Goal: Task Accomplishment & Management: Use online tool/utility

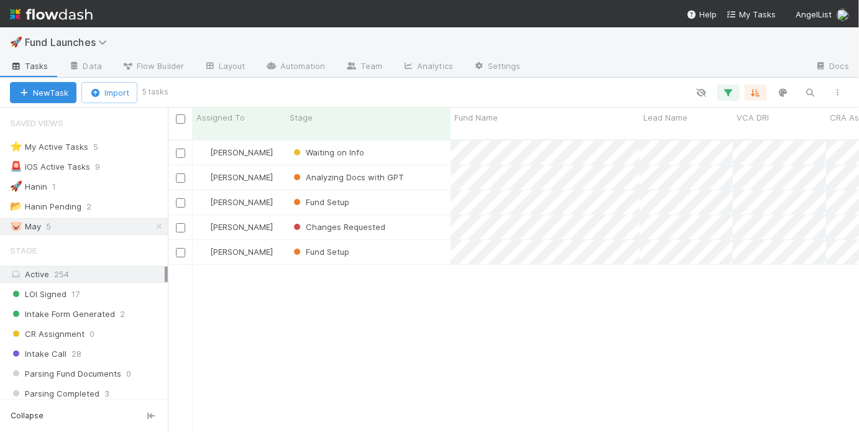
scroll to position [302, 691]
click at [112, 188] on div "🚀 Hanin 1" at bounding box center [89, 187] width 158 height 16
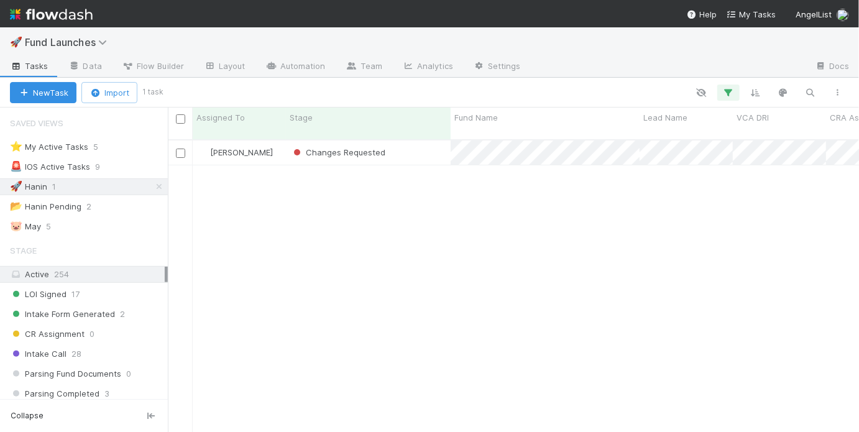
scroll to position [302, 691]
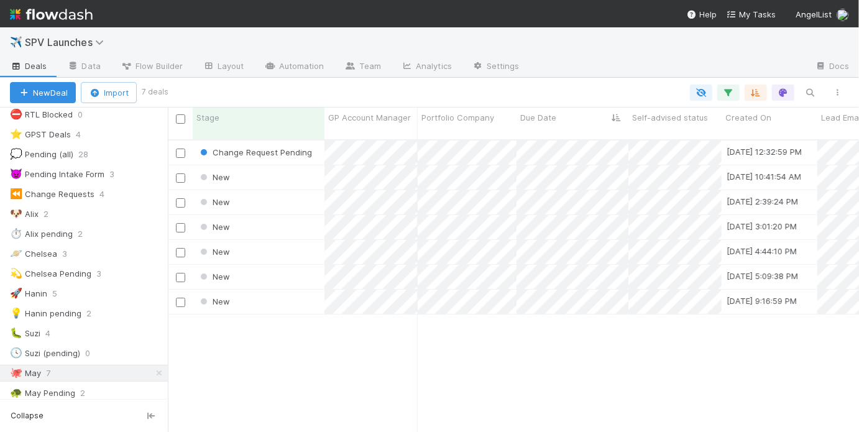
scroll to position [302, 691]
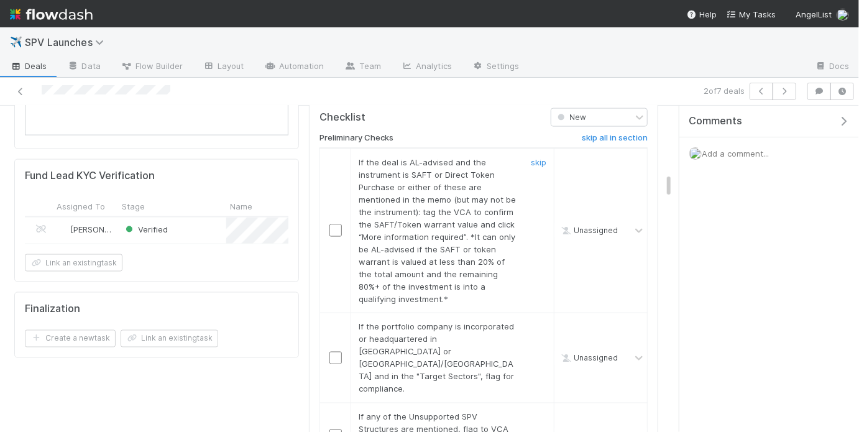
scroll to position [881, 0]
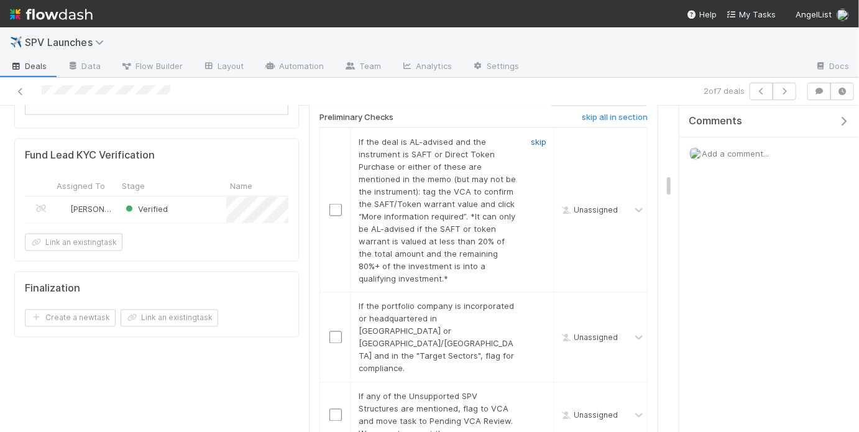
click at [537, 137] on link "skip" at bounding box center [539, 142] width 16 height 10
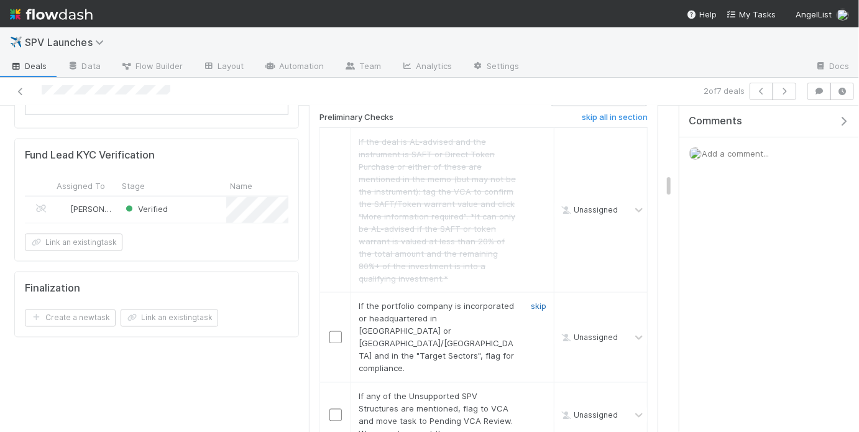
click at [540, 301] on link "skip" at bounding box center [539, 306] width 16 height 10
click at [537, 391] on link "skip" at bounding box center [539, 396] width 16 height 10
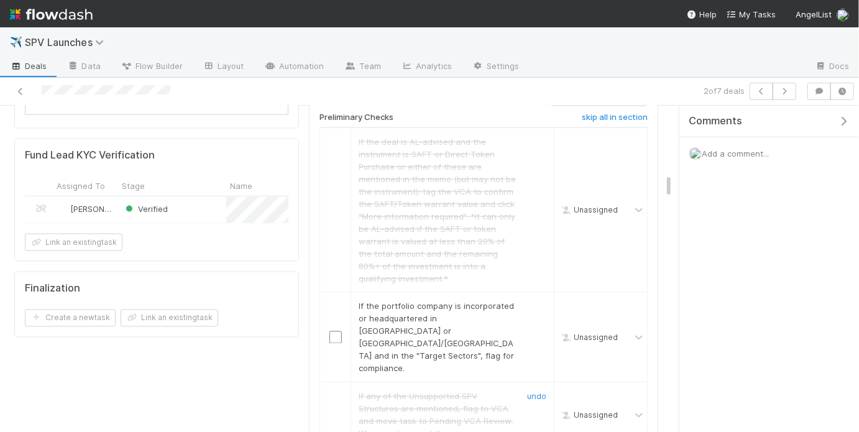
scroll to position [900, 0]
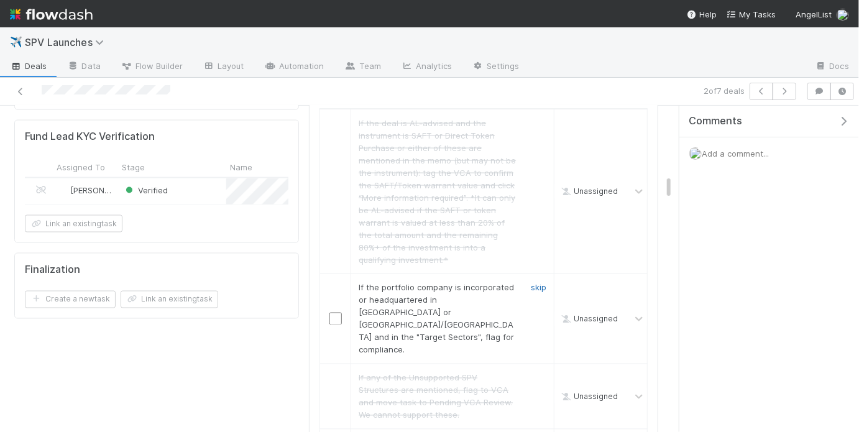
click at [540, 283] on link "skip" at bounding box center [539, 288] width 16 height 10
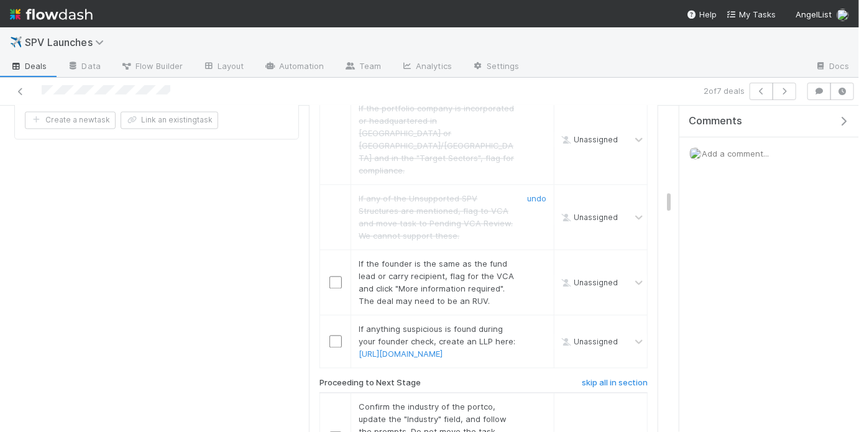
scroll to position [1129, 0]
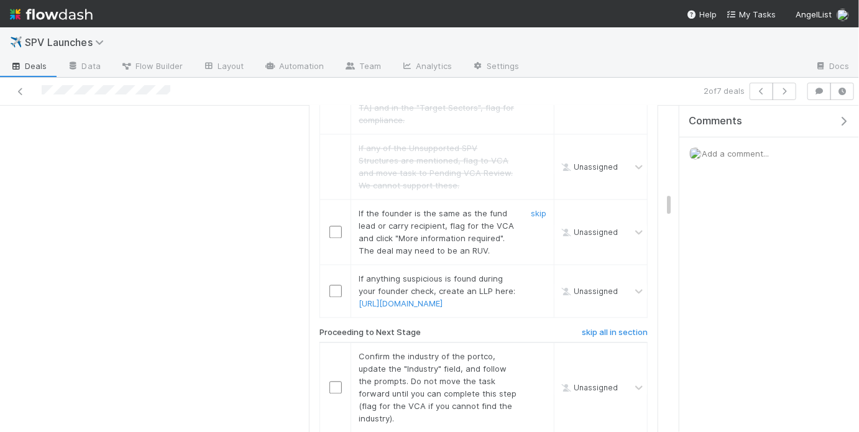
click at [336, 226] on input "checkbox" at bounding box center [335, 232] width 12 height 12
click at [542, 274] on link "skip" at bounding box center [539, 279] width 16 height 10
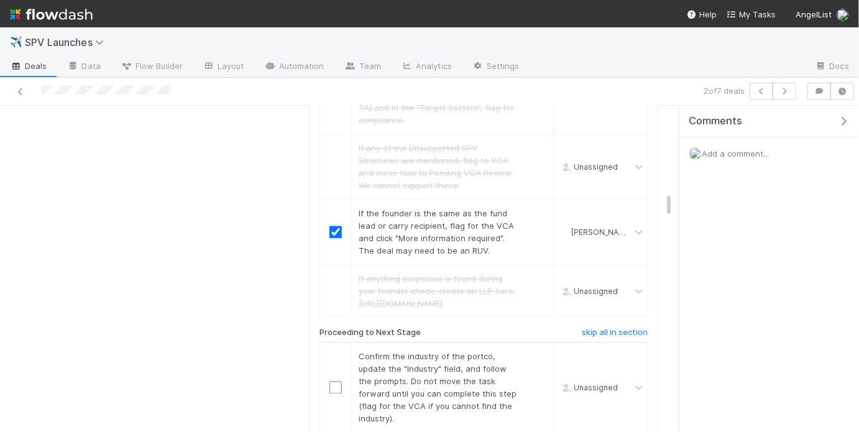
click at [730, 150] on span "Add a comment..." at bounding box center [734, 153] width 67 height 10
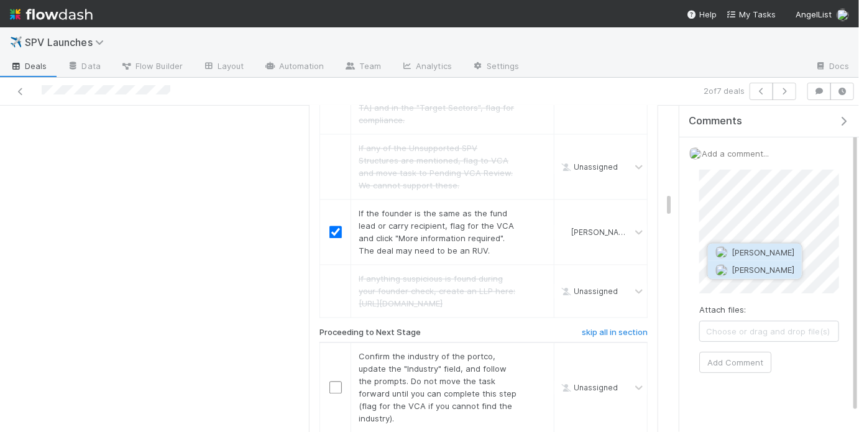
click at [754, 273] on span "[PERSON_NAME]" at bounding box center [762, 270] width 63 height 10
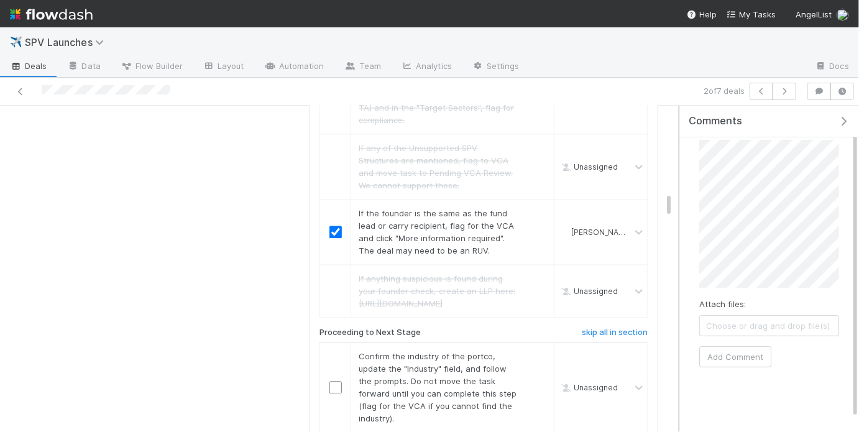
scroll to position [31, 0]
click at [740, 362] on button "Add Comment" at bounding box center [735, 355] width 72 height 21
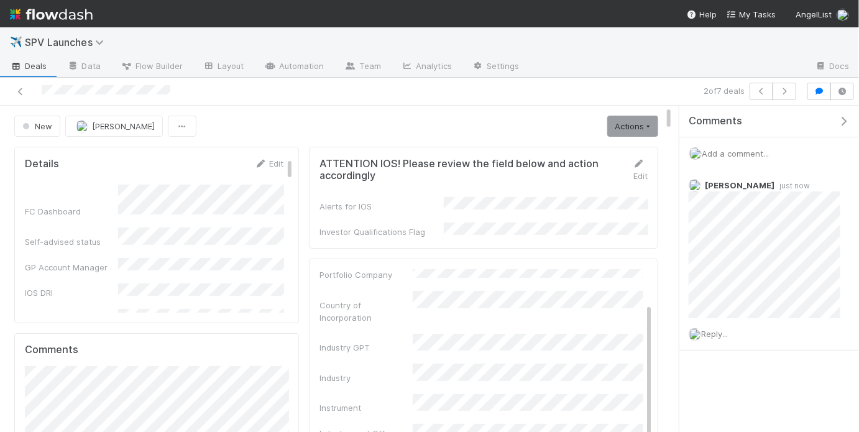
scroll to position [0, 0]
click at [614, 131] on link "Actions" at bounding box center [632, 126] width 51 height 21
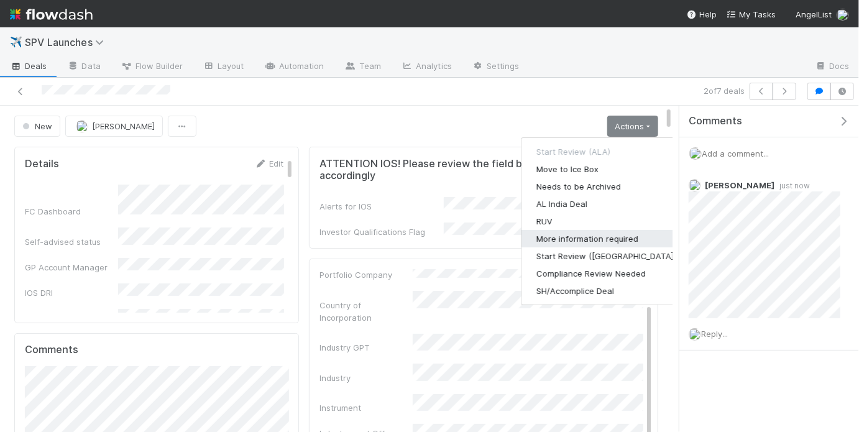
click at [576, 233] on button "More information required" at bounding box center [606, 238] width 170 height 17
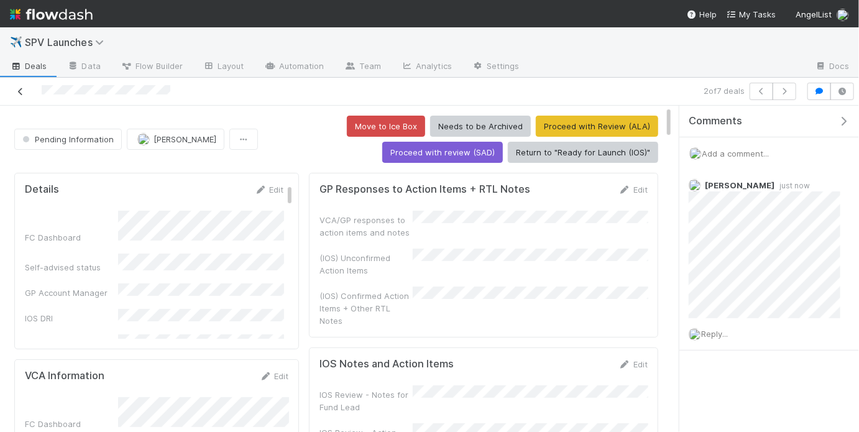
click at [22, 93] on icon at bounding box center [20, 92] width 12 height 8
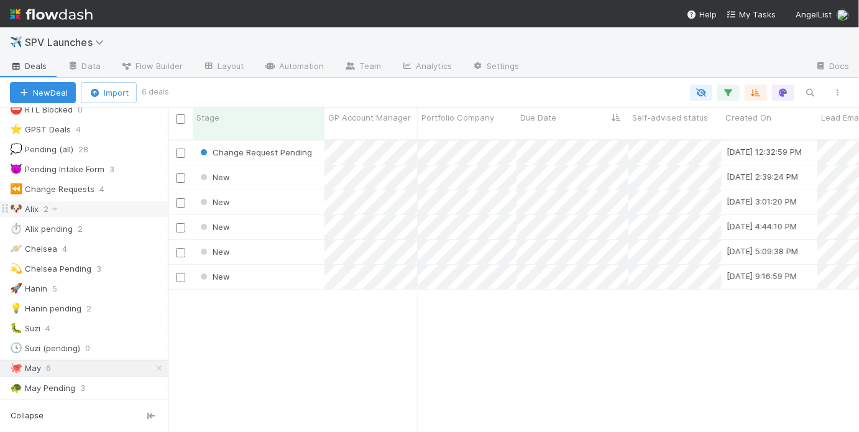
scroll to position [104, 0]
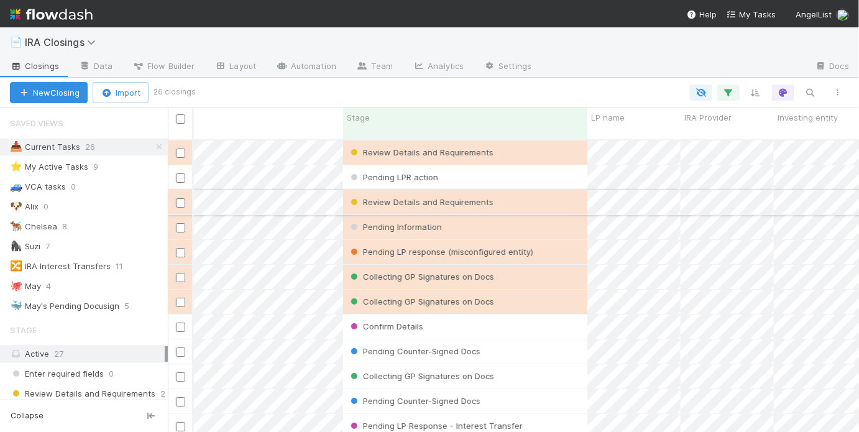
scroll to position [0, 447]
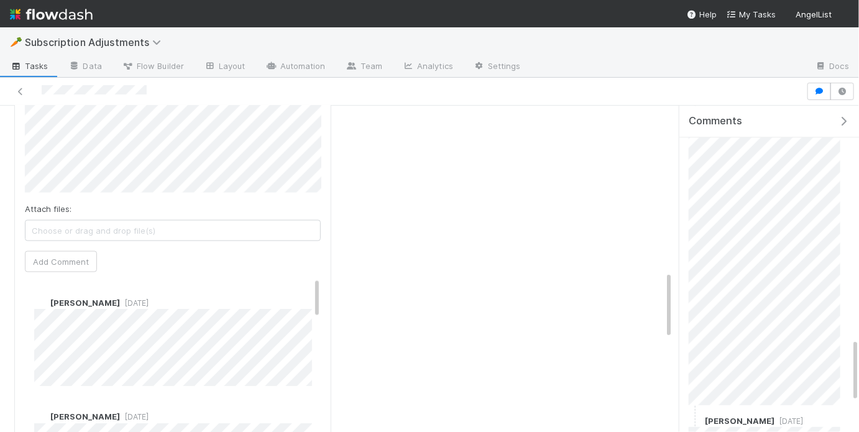
scroll to position [1183, 0]
